Goal: Information Seeking & Learning: Learn about a topic

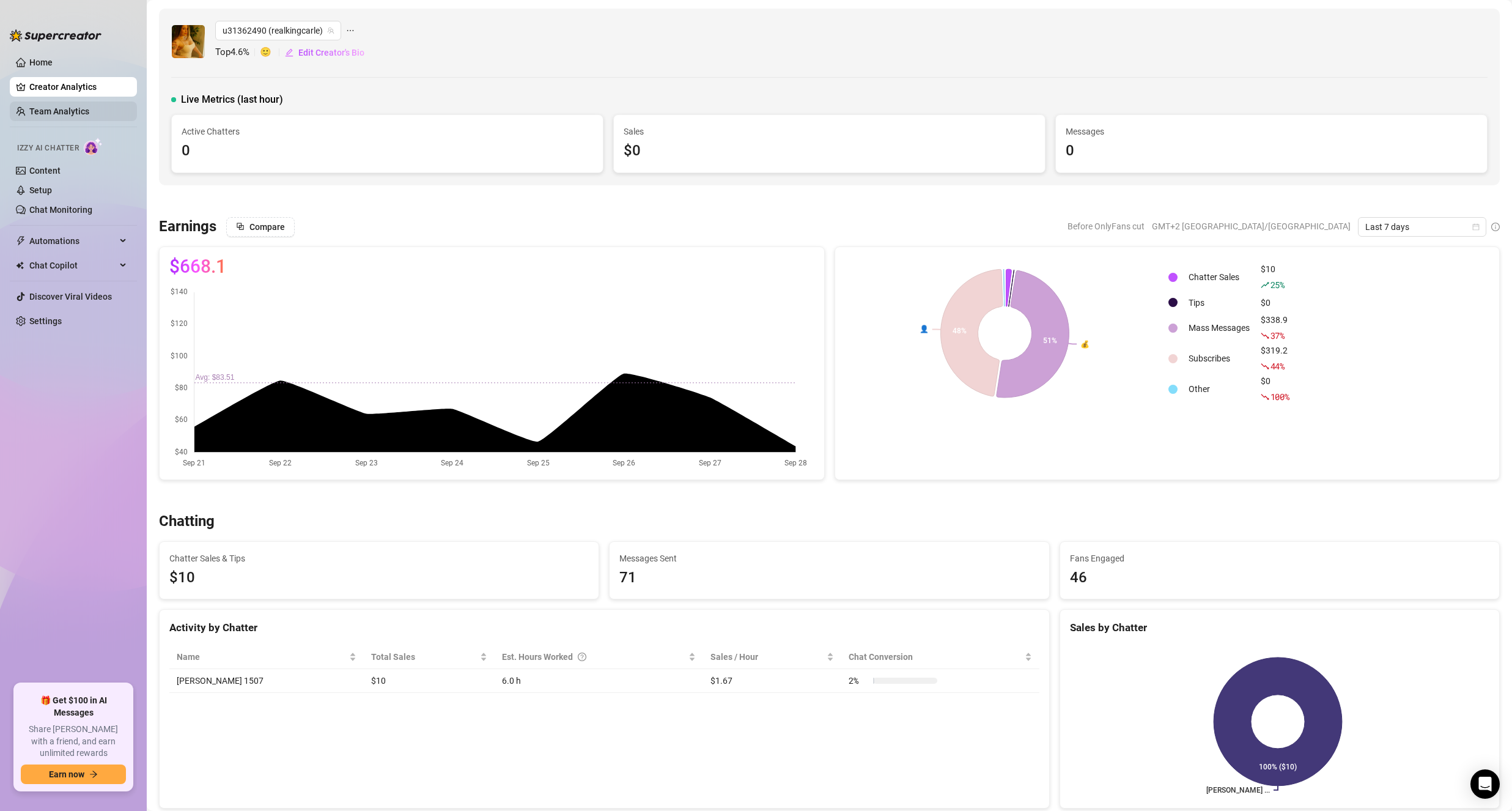
click at [68, 116] on link "Team Analytics" at bounding box center [59, 111] width 60 height 9
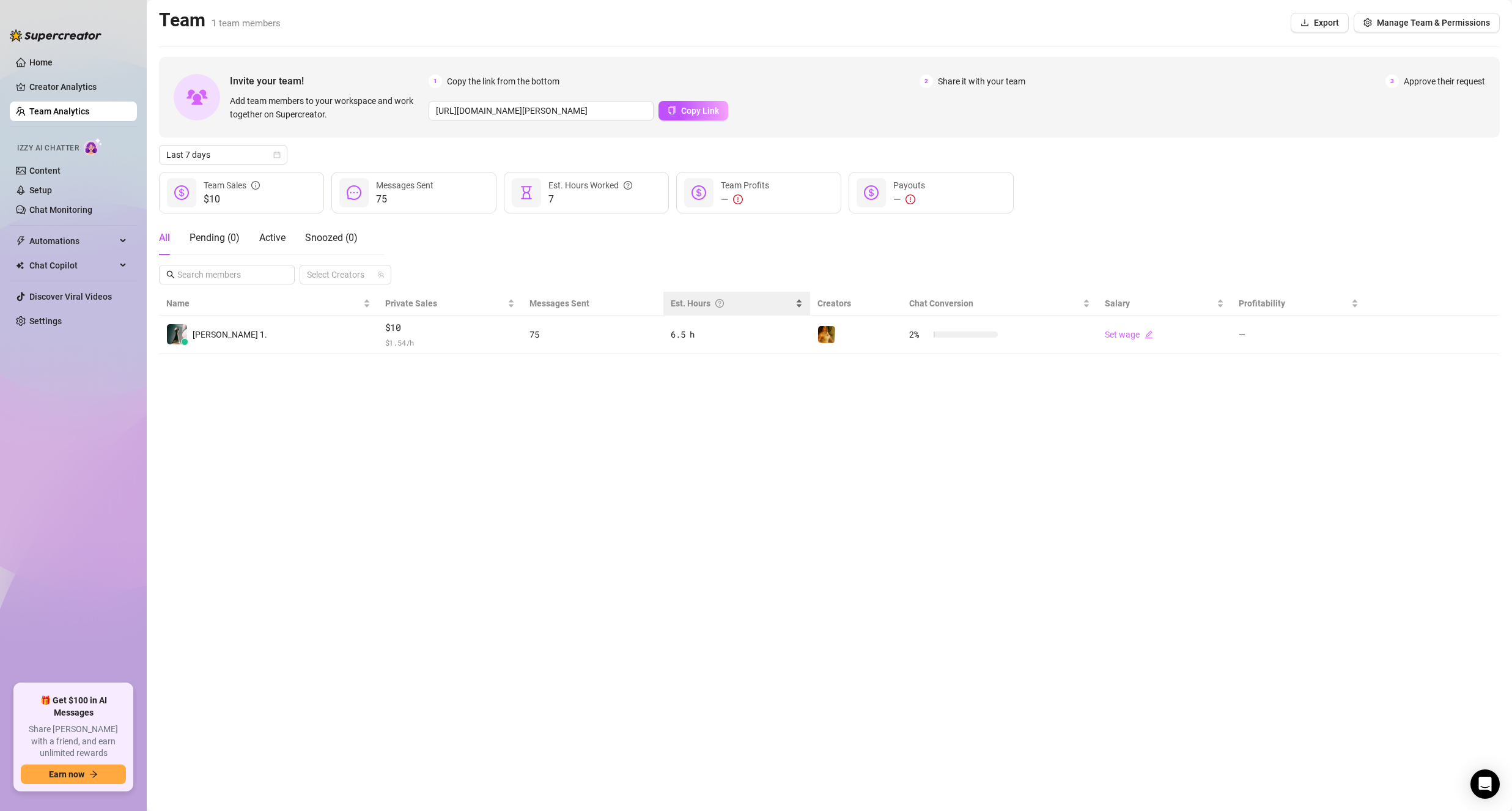
click at [708, 310] on div "Est. Hours" at bounding box center [736, 304] width 132 height 14
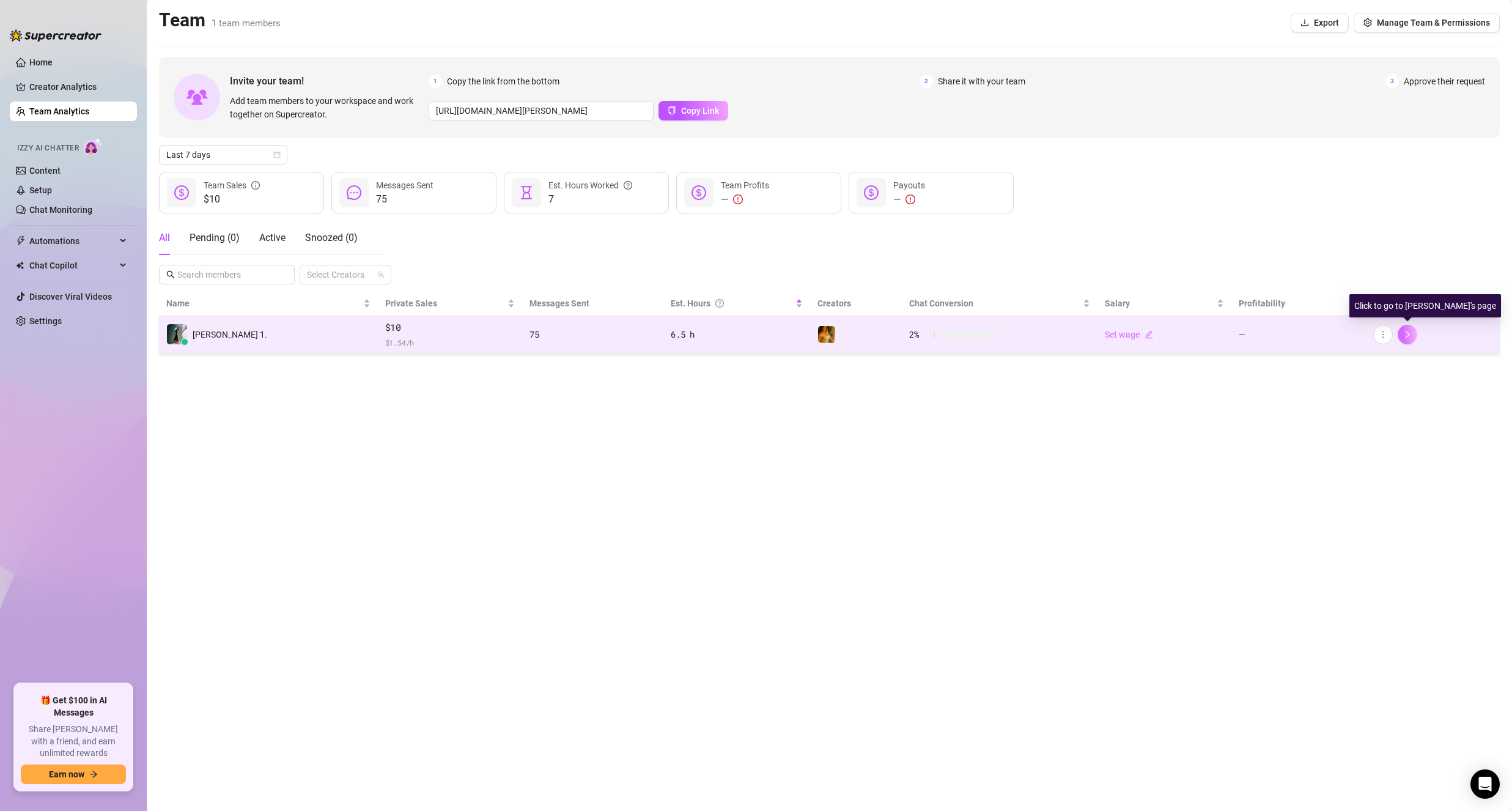
click at [1399, 335] on button "button" at bounding box center [1407, 334] width 20 height 20
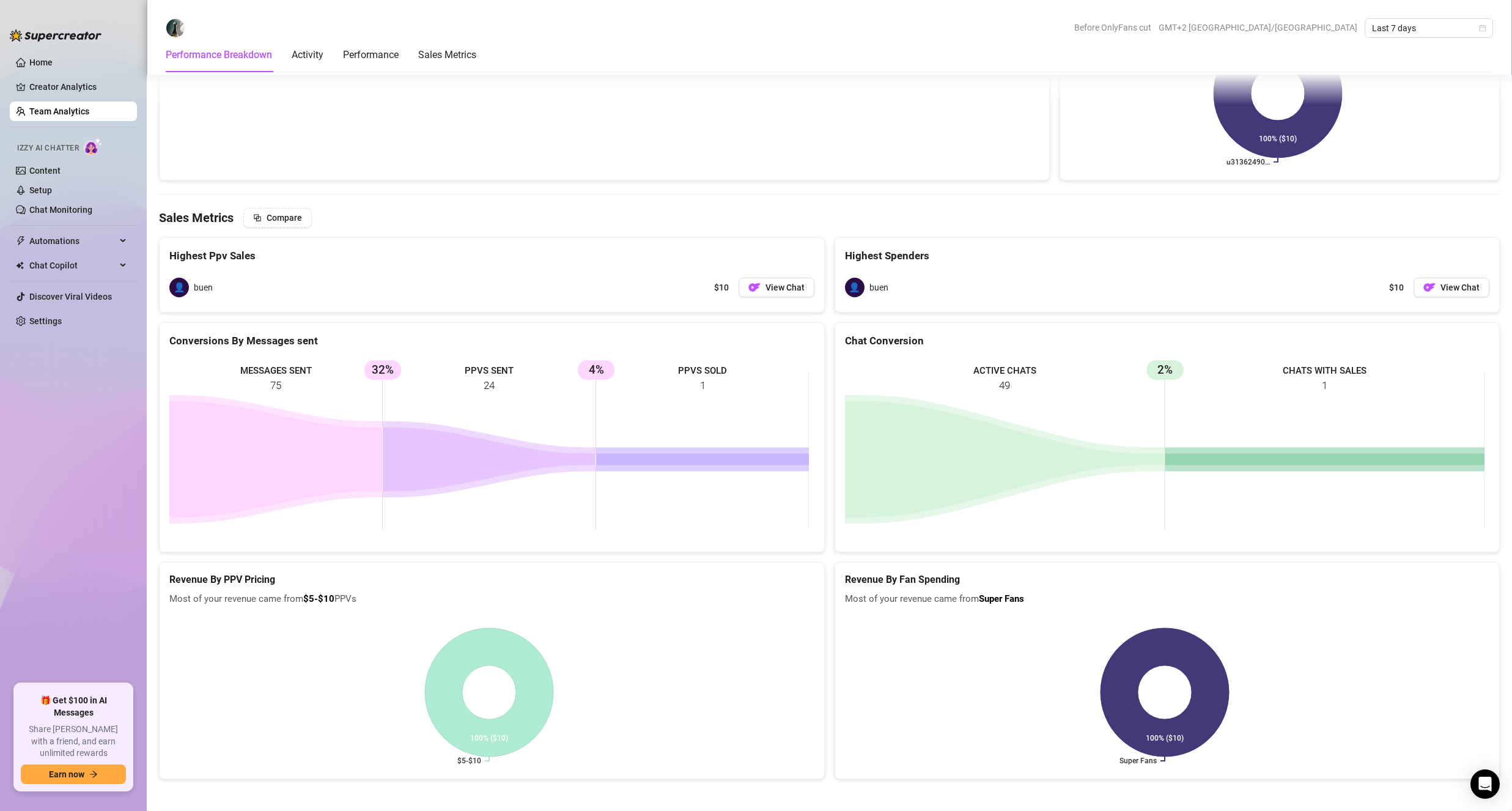
scroll to position [1182, 0]
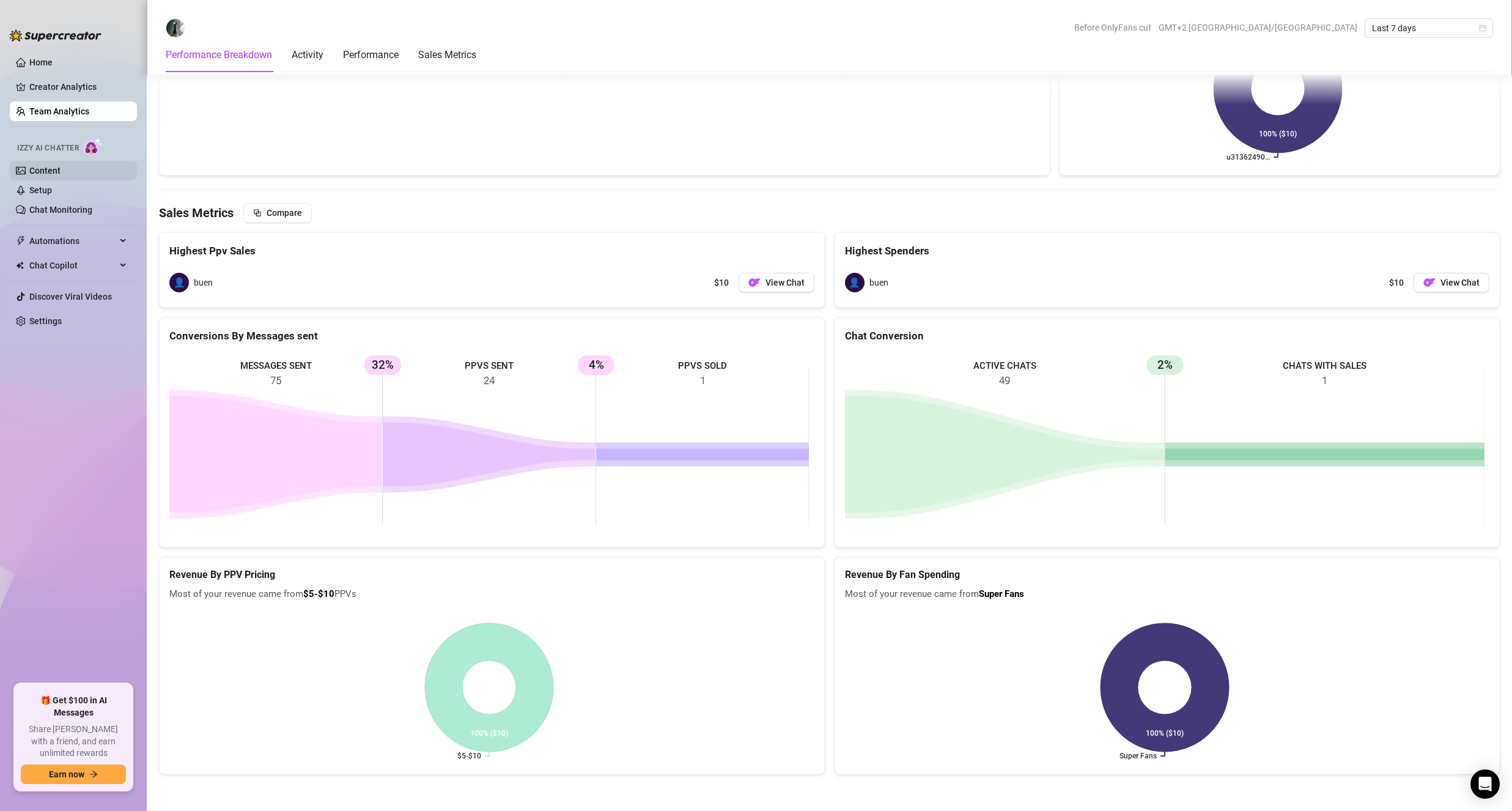
click at [58, 166] on link "Content" at bounding box center [45, 170] width 31 height 9
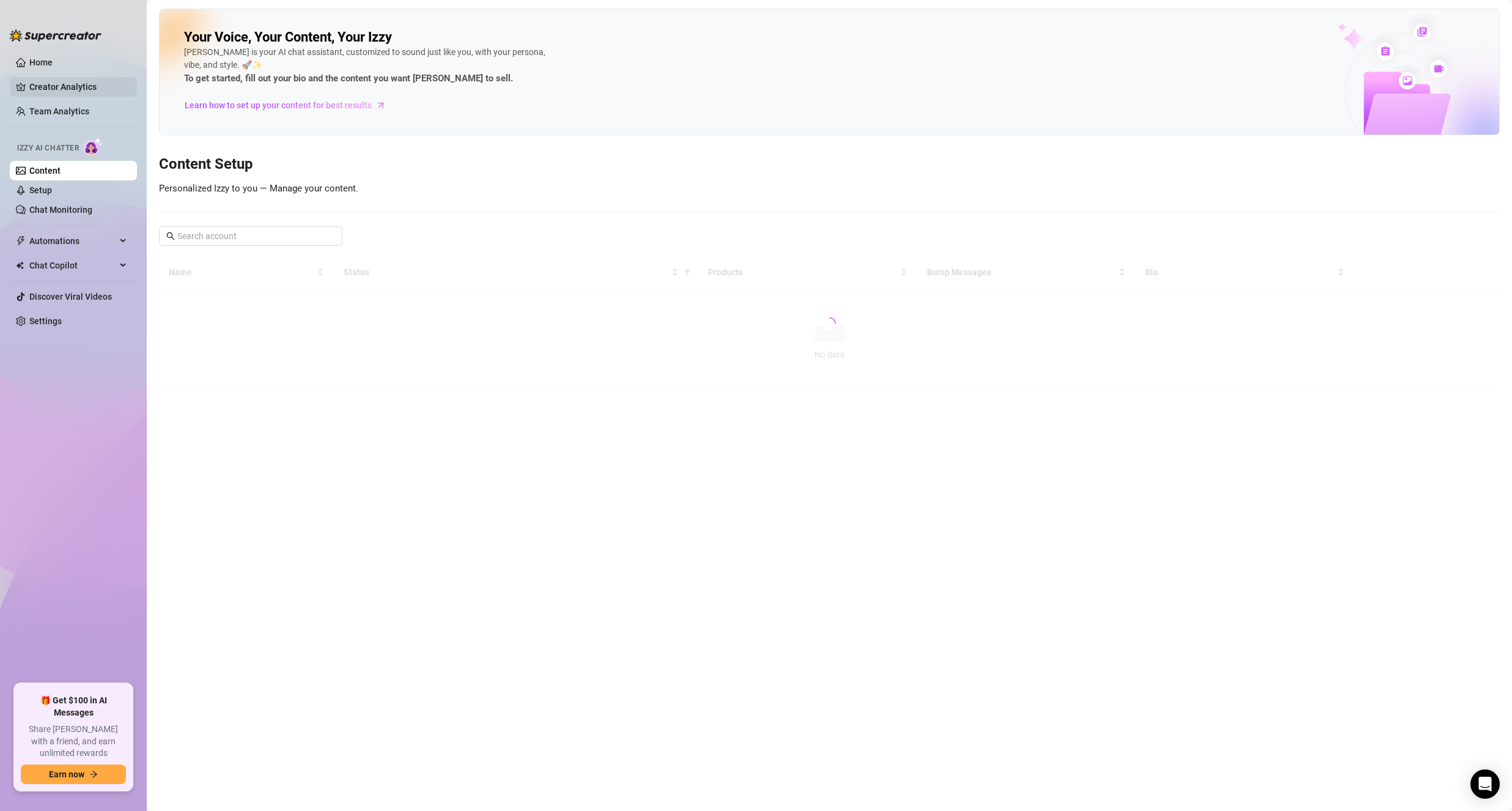
click at [65, 90] on link "Creator Analytics" at bounding box center [78, 87] width 98 height 20
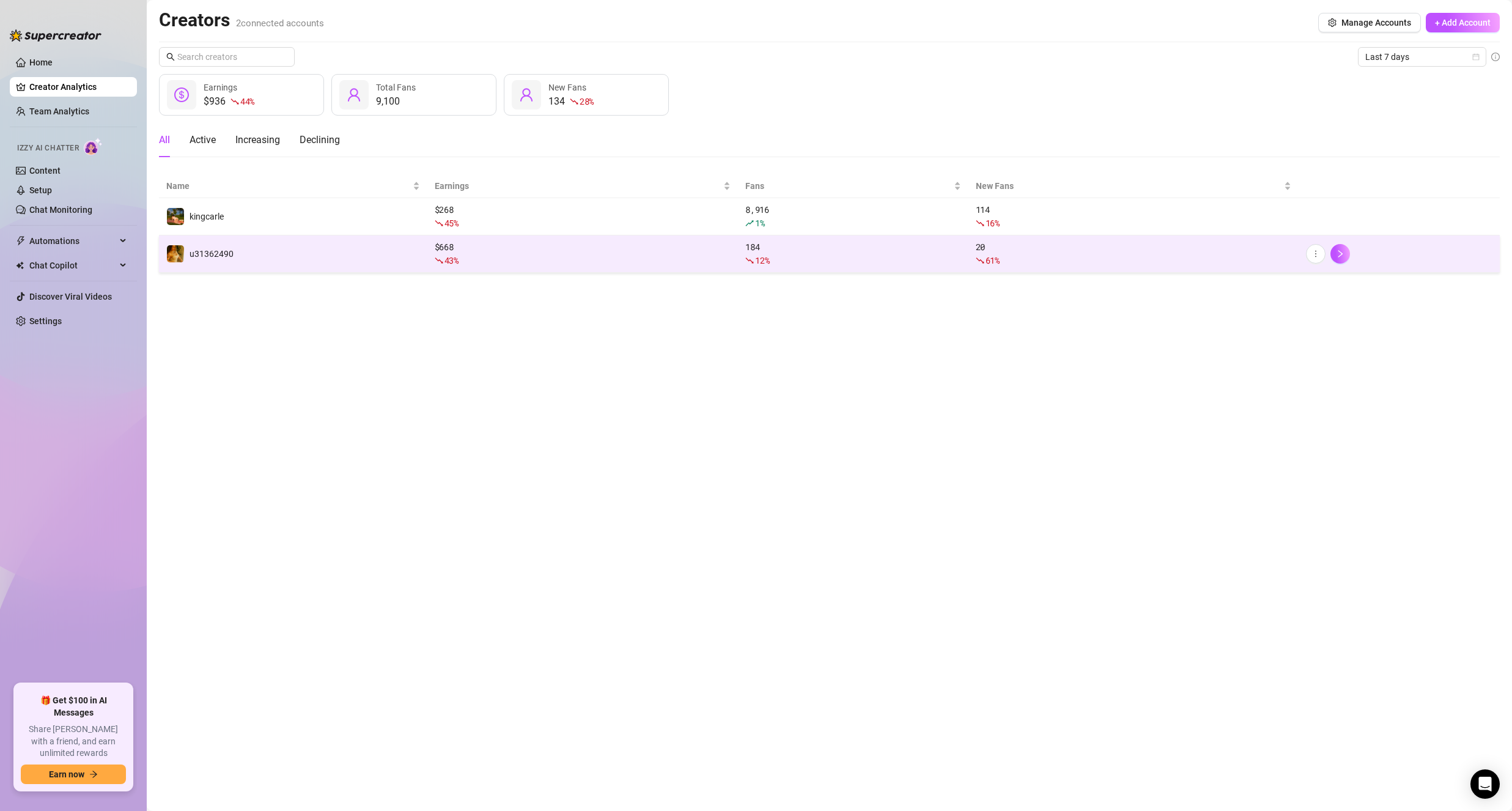
click at [263, 257] on td "u31362490" at bounding box center [293, 254] width 268 height 37
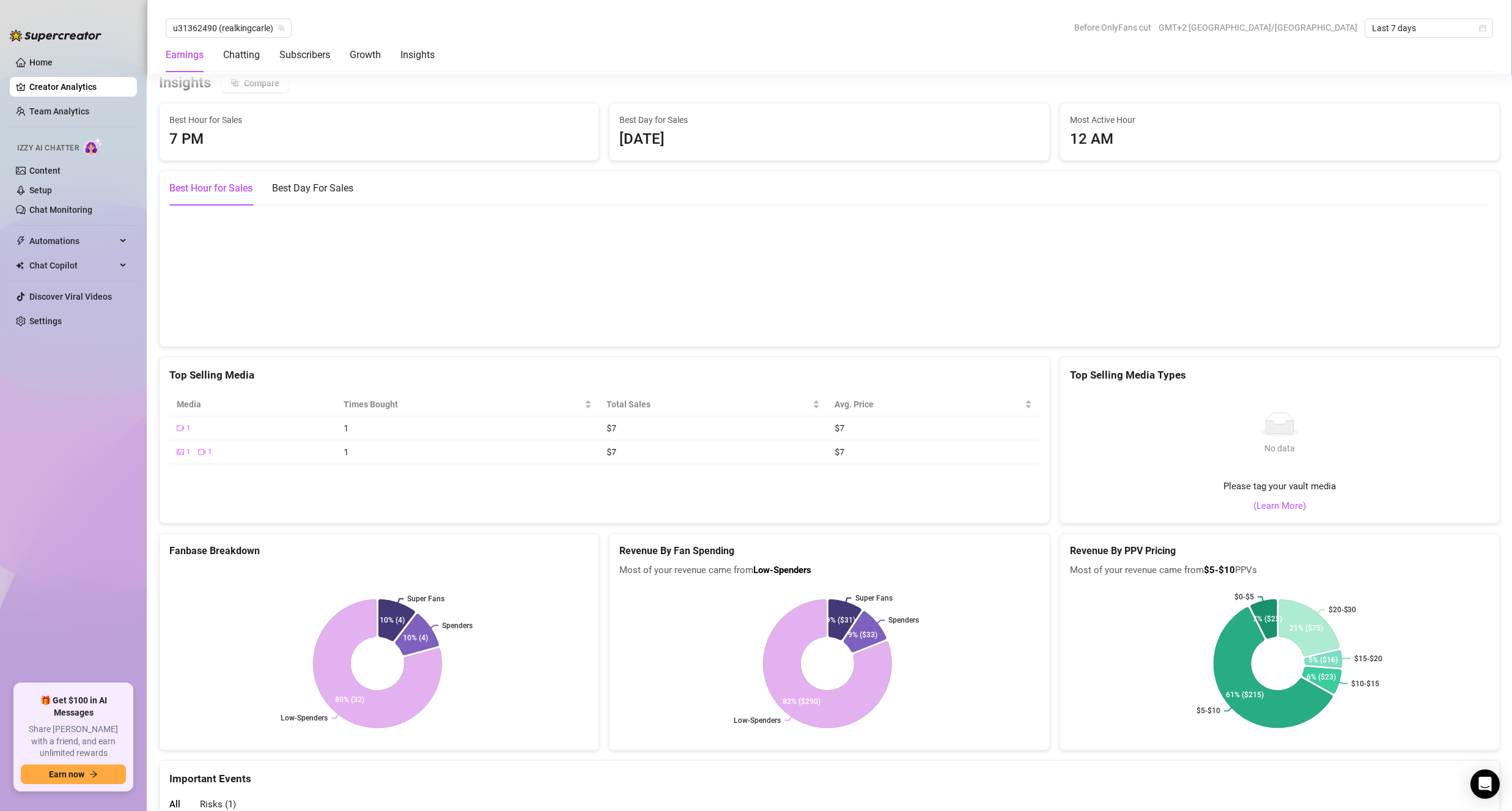
scroll to position [1660, 0]
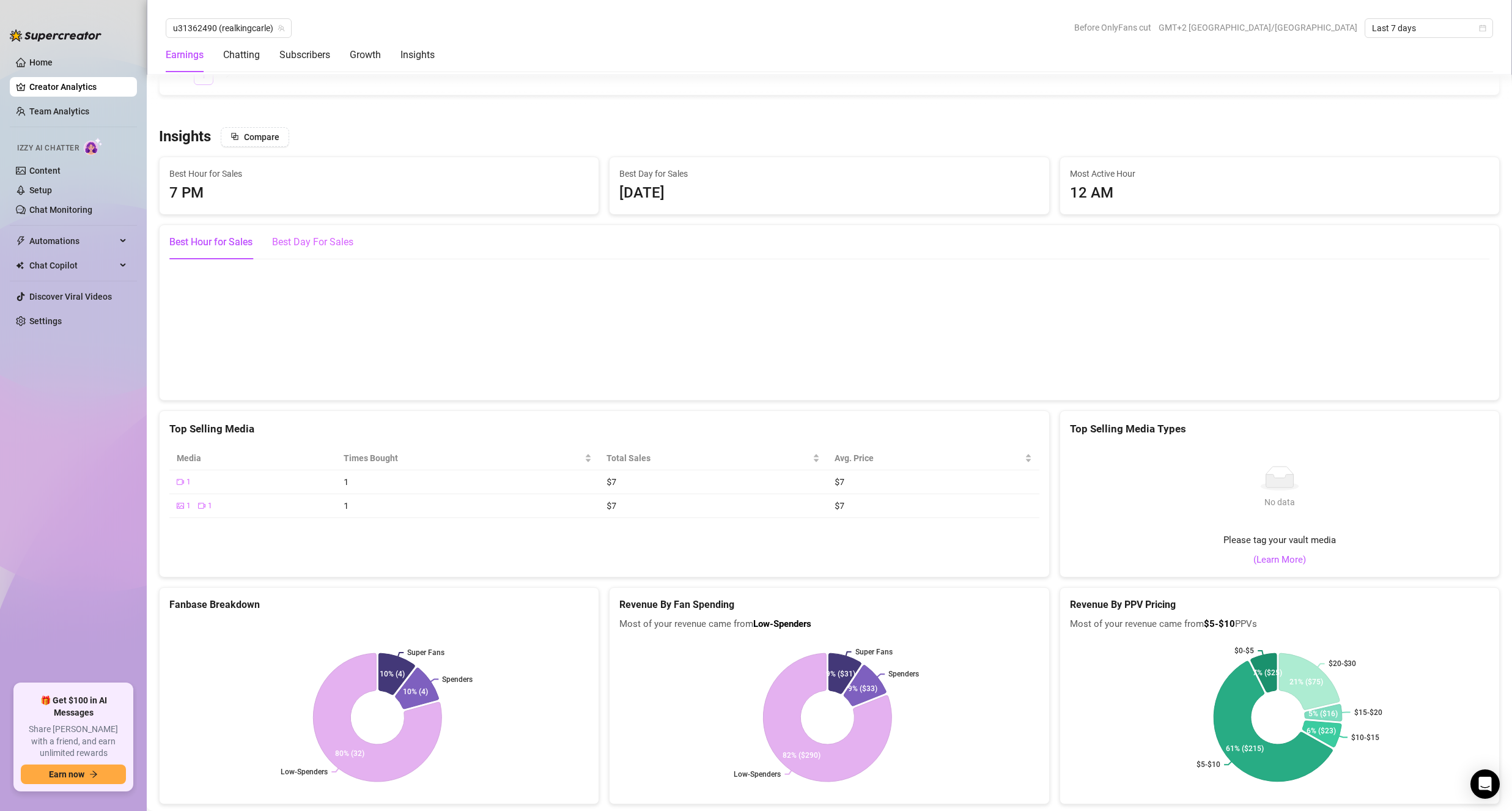
click at [303, 233] on div "Best Day For Sales" at bounding box center [312, 242] width 81 height 34
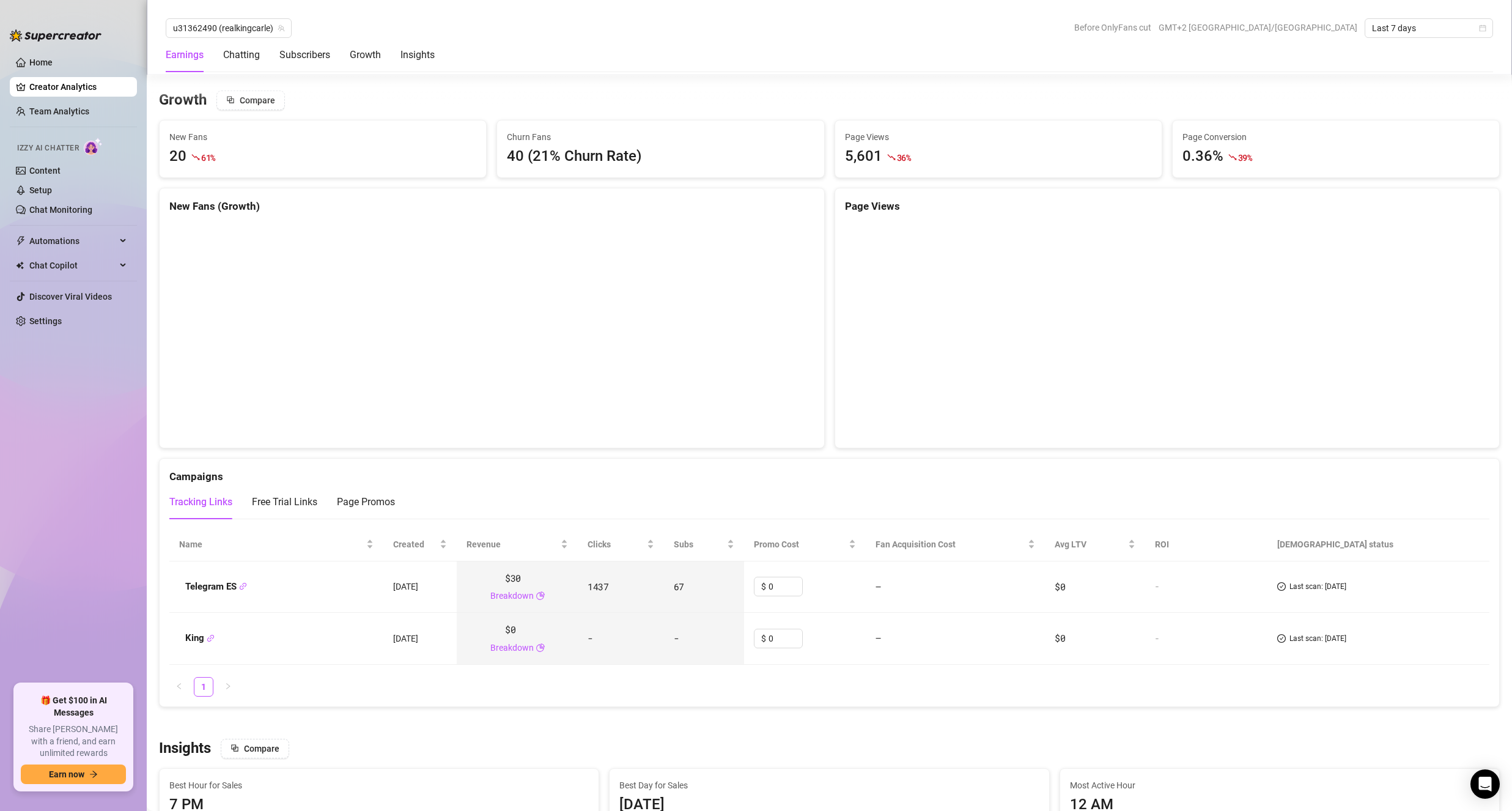
scroll to position [743, 0]
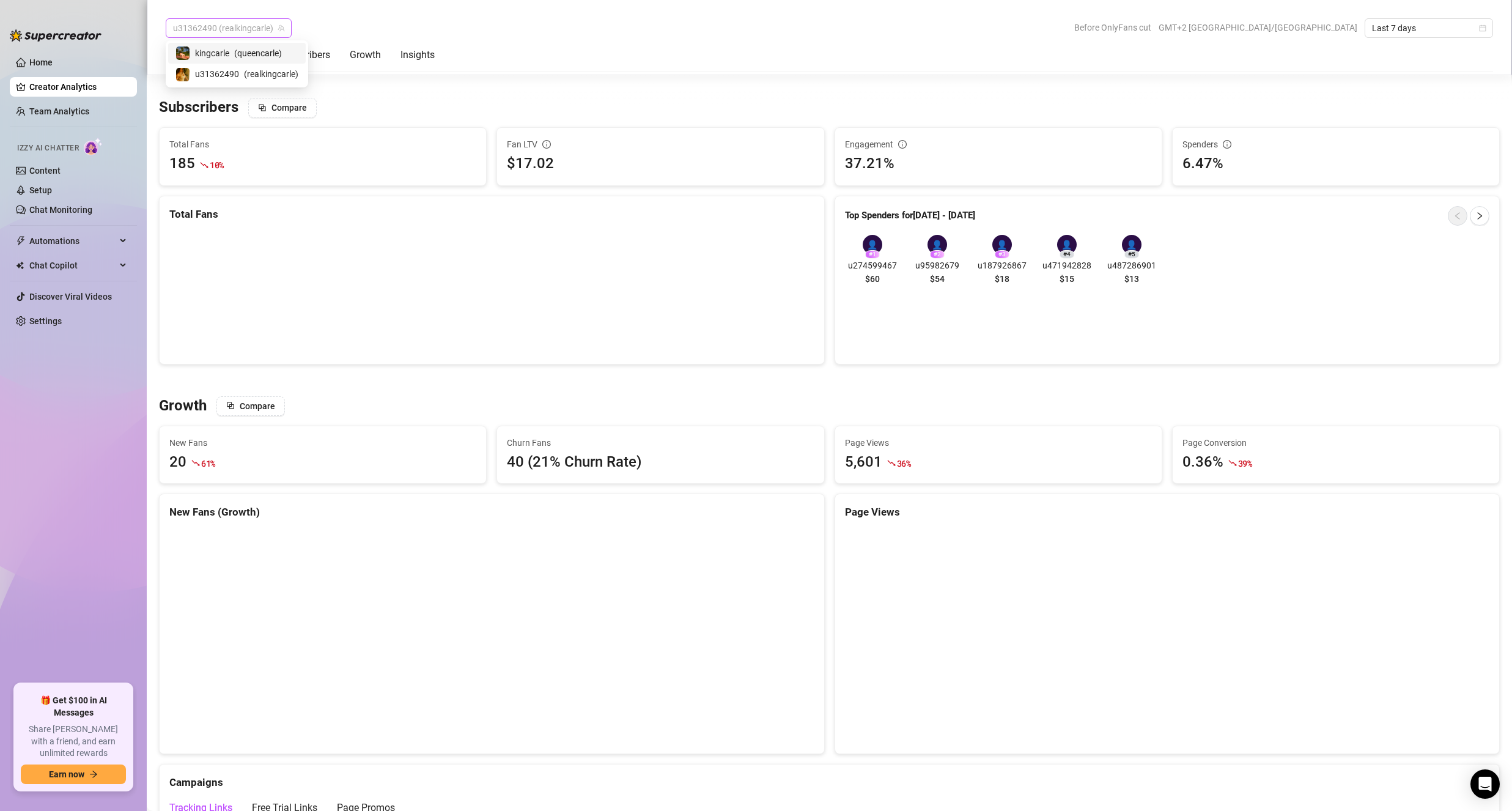
click at [265, 27] on span "u31362490 (realkingcarle)" at bounding box center [228, 28] width 111 height 18
click at [244, 77] on span "( realkingcarle )" at bounding box center [270, 74] width 54 height 14
click at [240, 19] on span "u31362490 (realkingcarle)" at bounding box center [228, 28] width 111 height 18
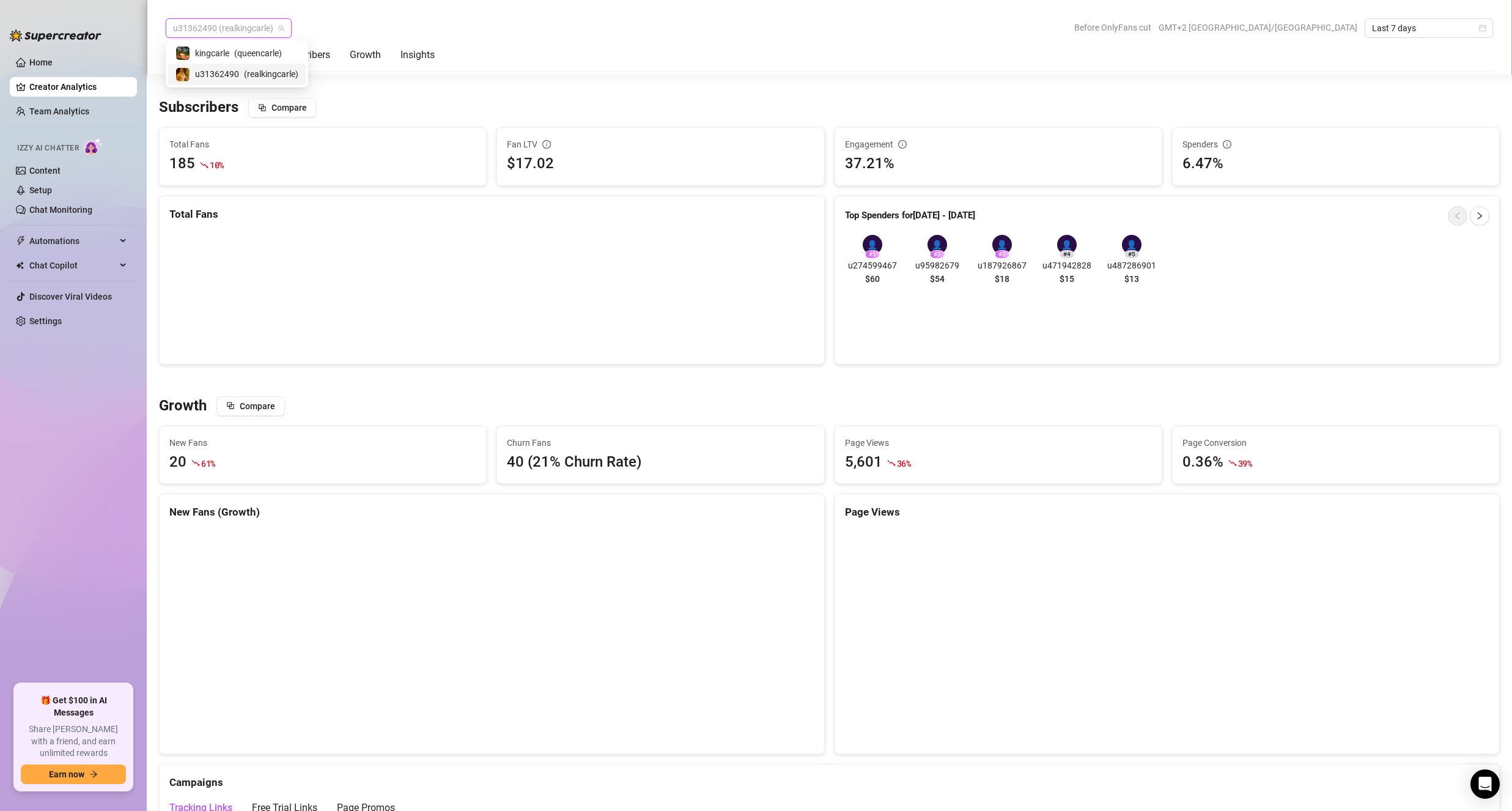
click at [268, 77] on span "( realkingcarle )" at bounding box center [270, 74] width 54 height 14
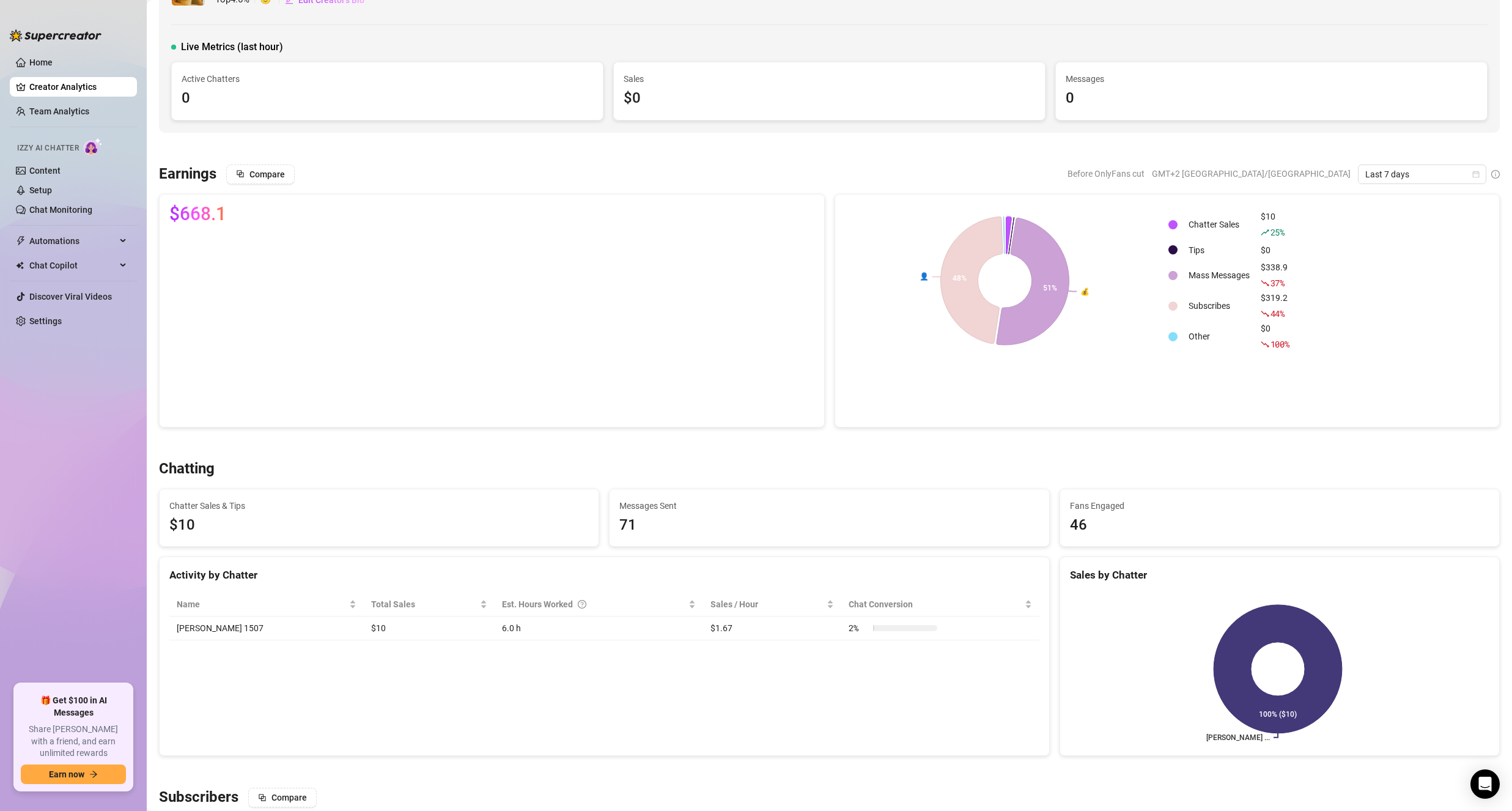
scroll to position [0, 0]
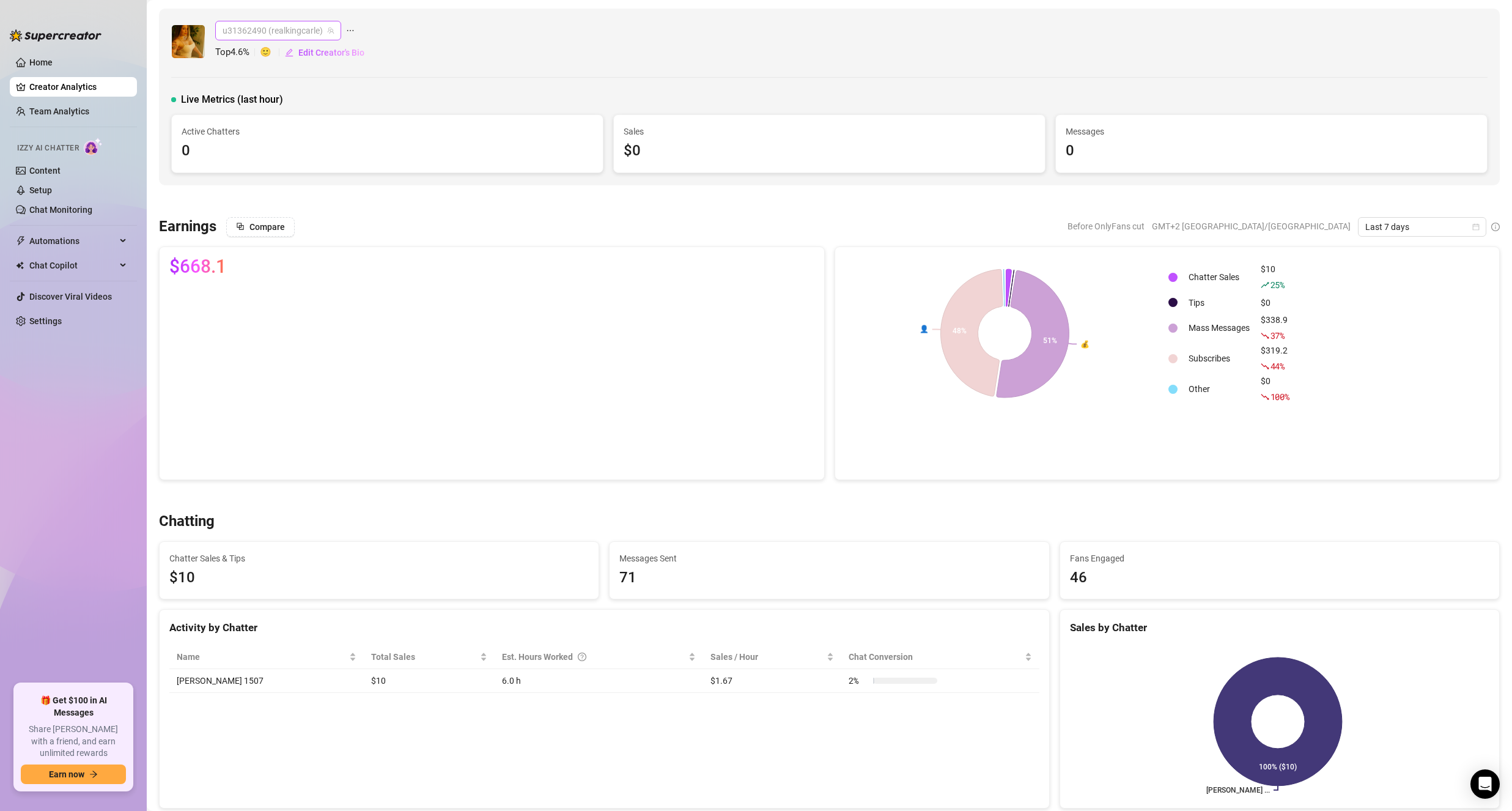
click at [311, 29] on span "u31362490 (realkingcarle)" at bounding box center [278, 30] width 111 height 18
click at [305, 51] on span "( queencarle )" at bounding box center [307, 56] width 47 height 14
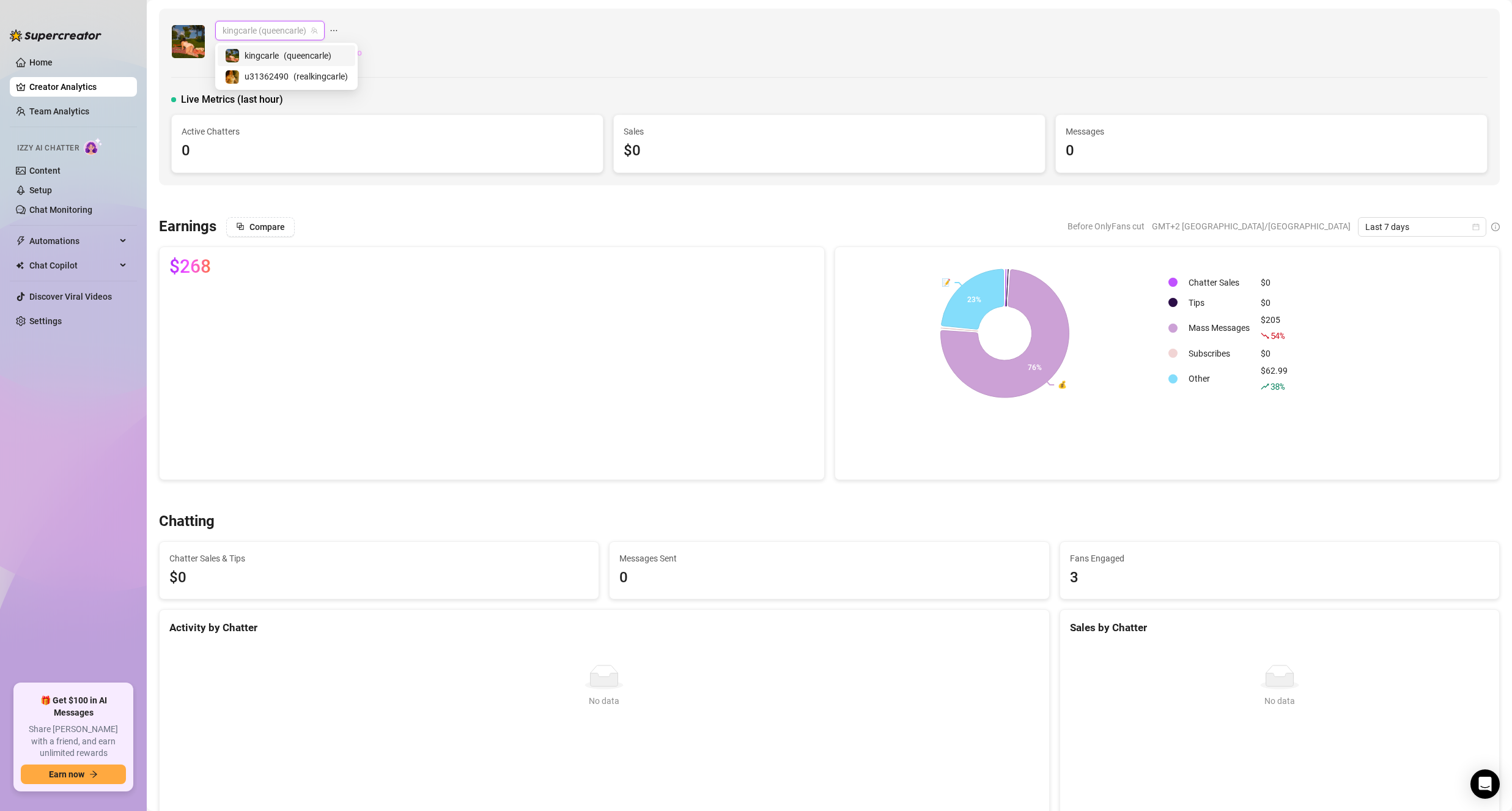
click at [234, 27] on span "kingcarle (queencarle)" at bounding box center [270, 30] width 95 height 18
click at [241, 76] on div "u31362490 ( realkingcarle )" at bounding box center [286, 76] width 123 height 15
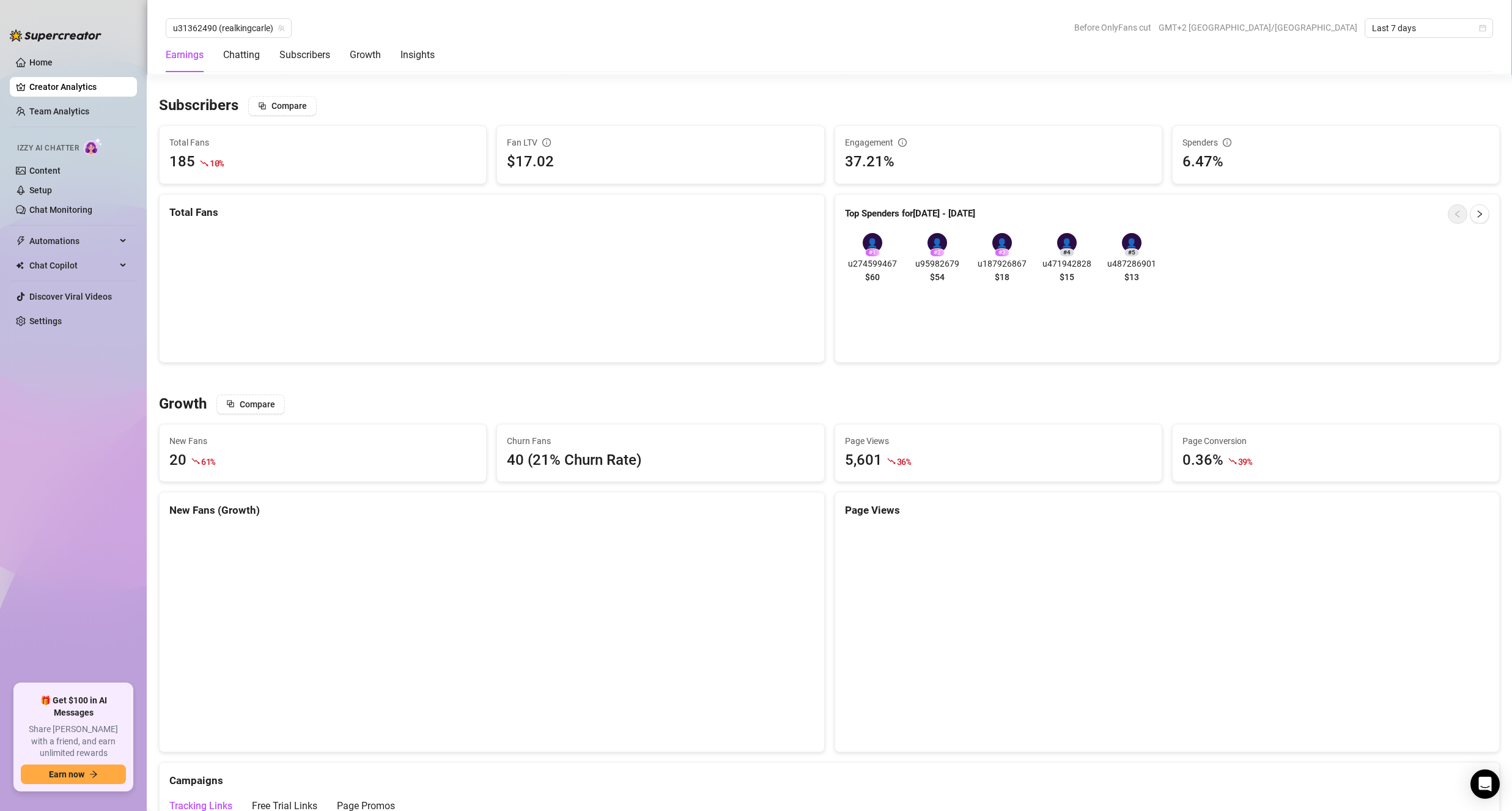
scroll to position [743, 0]
